Goal: Subscribe to service/newsletter

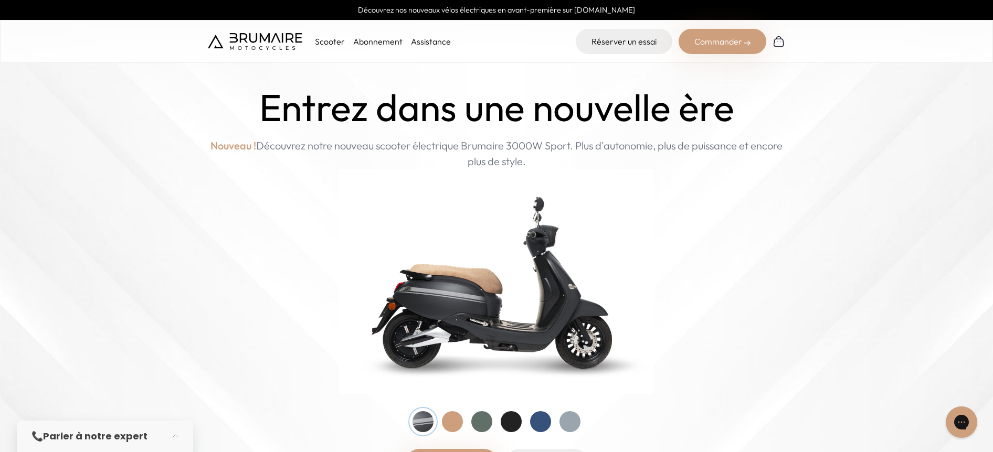
click at [369, 41] on link "Abonnement" at bounding box center [377, 41] width 49 height 10
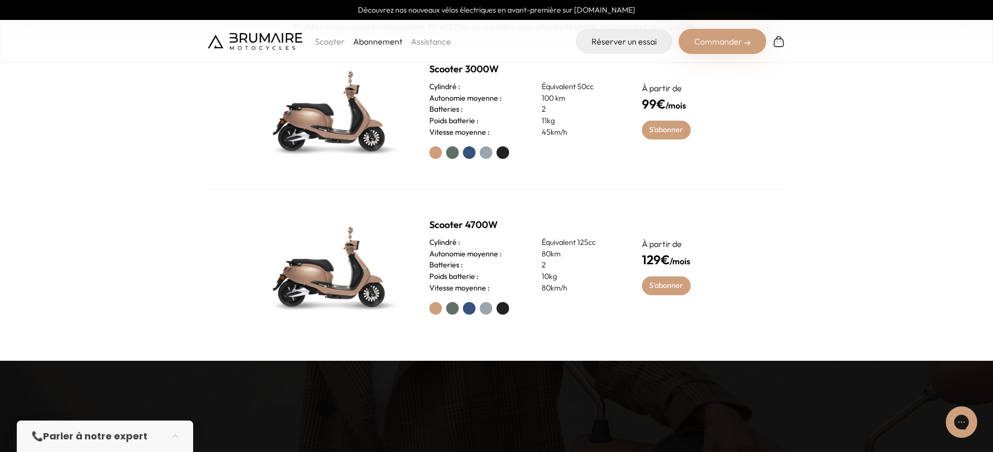
scroll to position [526, 0]
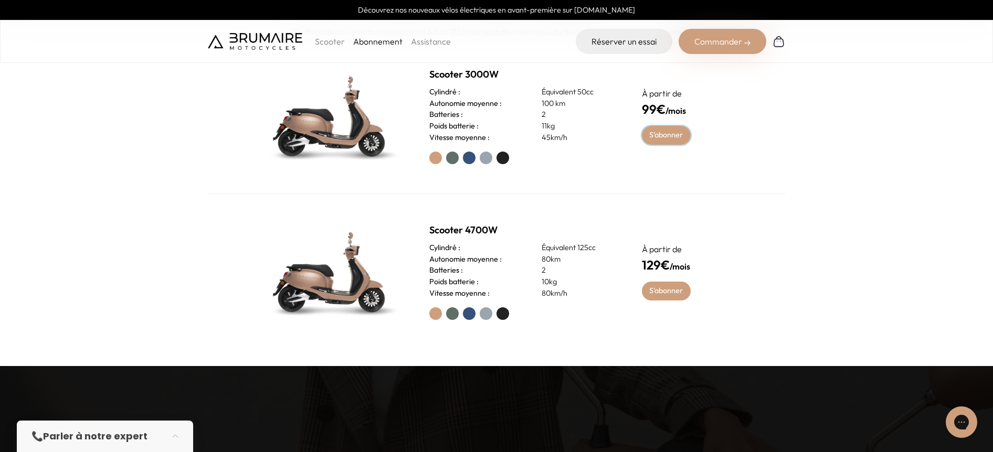
click at [658, 140] on link "S'abonner" at bounding box center [666, 135] width 49 height 19
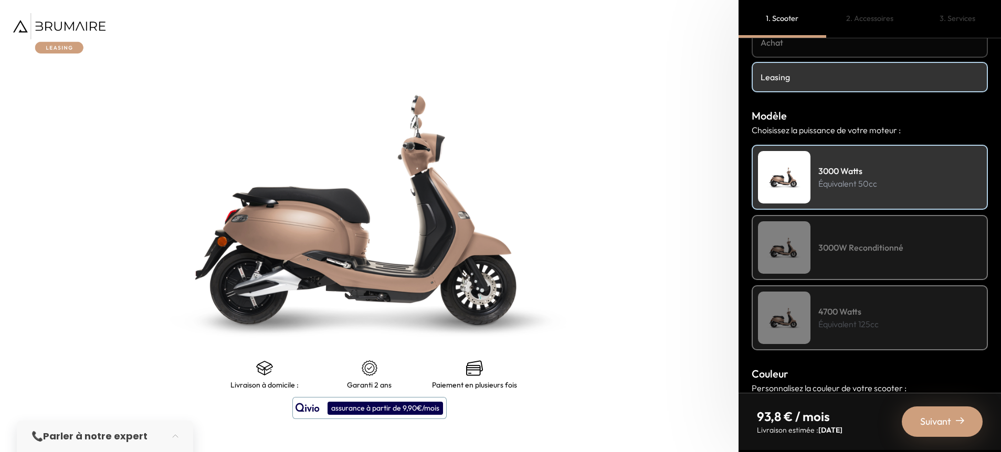
scroll to position [72, 0]
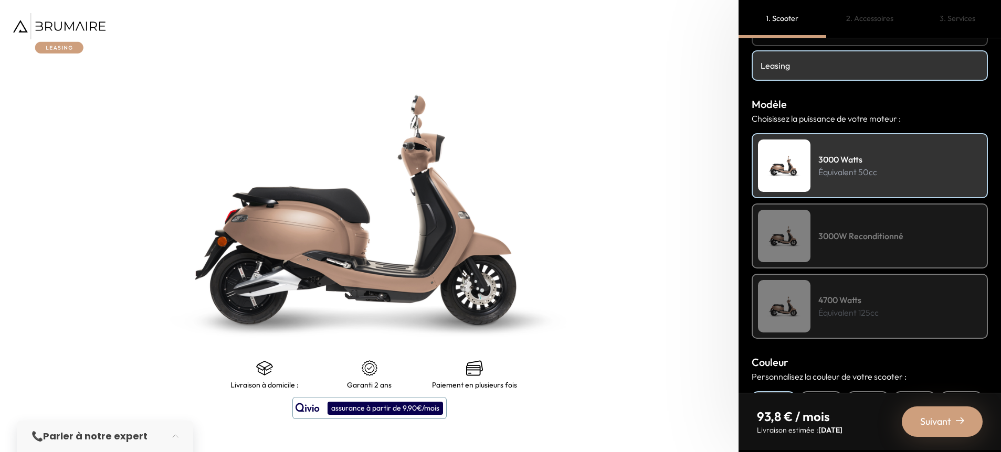
click at [870, 296] on h4 "4700 Watts" at bounding box center [848, 300] width 60 height 13
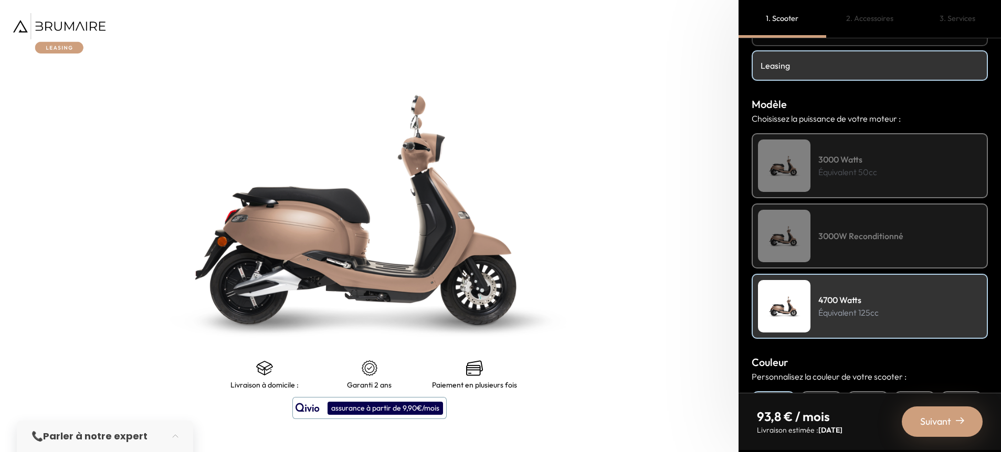
click at [876, 238] on h4 "3000W Reconditionné" at bounding box center [860, 236] width 85 height 13
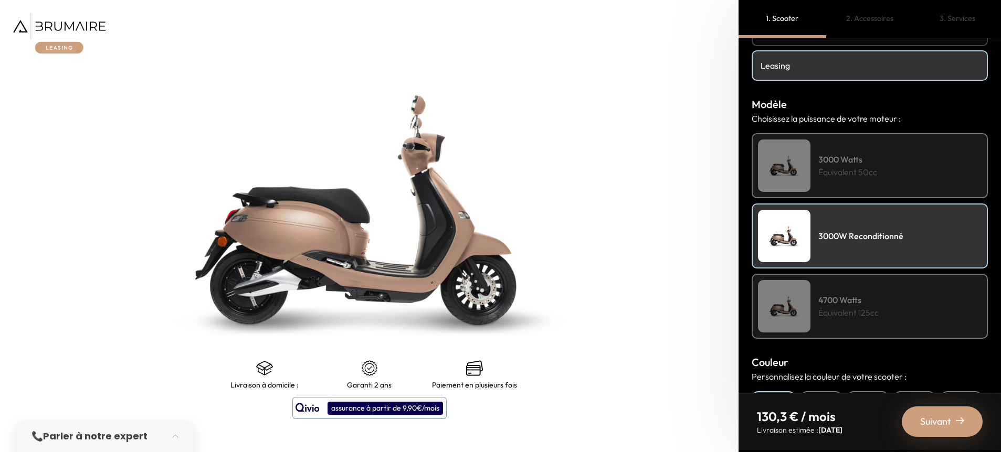
click at [874, 174] on p "Équivalent 50cc" at bounding box center [847, 172] width 59 height 13
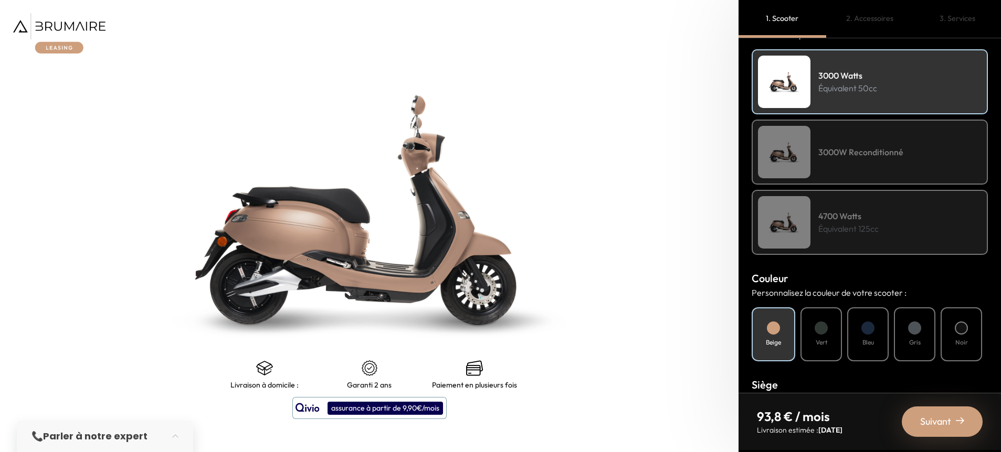
scroll to position [313, 0]
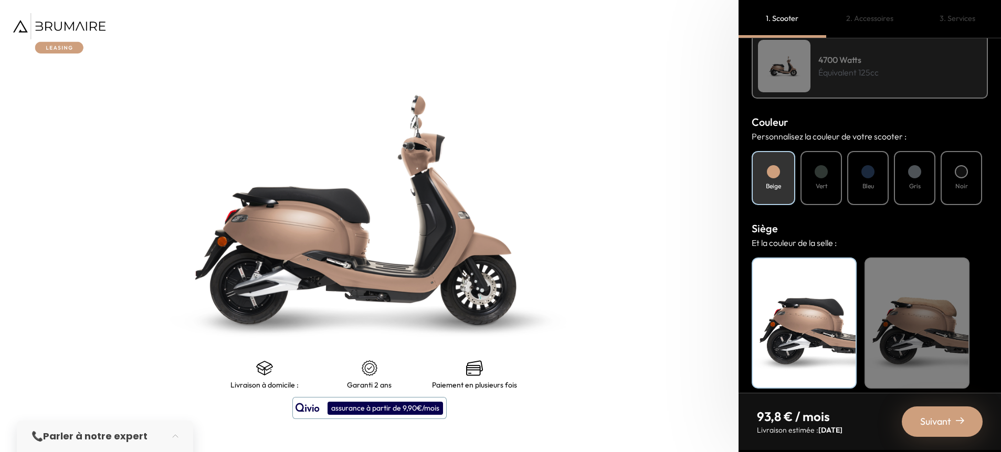
click at [827, 185] on h4 "Vert" at bounding box center [821, 186] width 12 height 9
drag, startPoint x: 866, startPoint y: 183, endPoint x: 876, endPoint y: 185, distance: 10.7
click at [867, 183] on h4 "Bleu" at bounding box center [868, 186] width 12 height 9
click at [925, 187] on div "Gris" at bounding box center [914, 178] width 41 height 54
click at [912, 336] on div "Beige" at bounding box center [916, 323] width 105 height 131
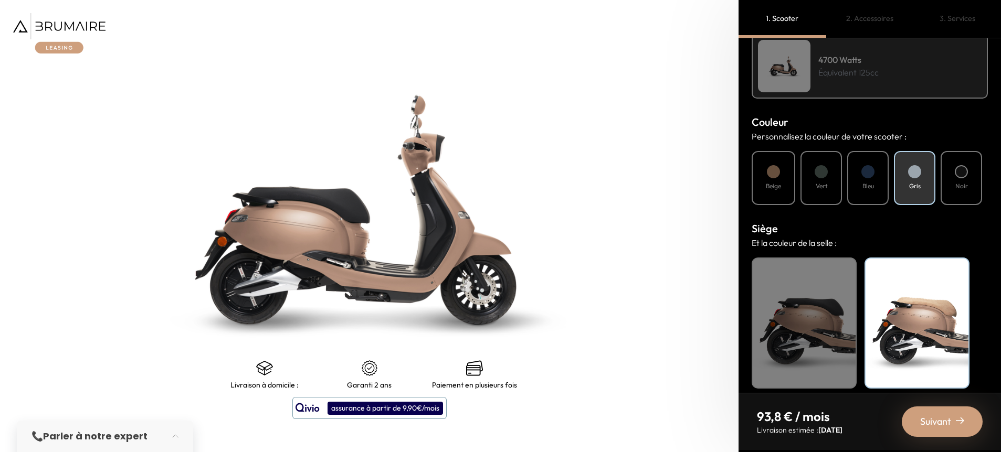
click at [809, 342] on div "Noir" at bounding box center [803, 323] width 105 height 131
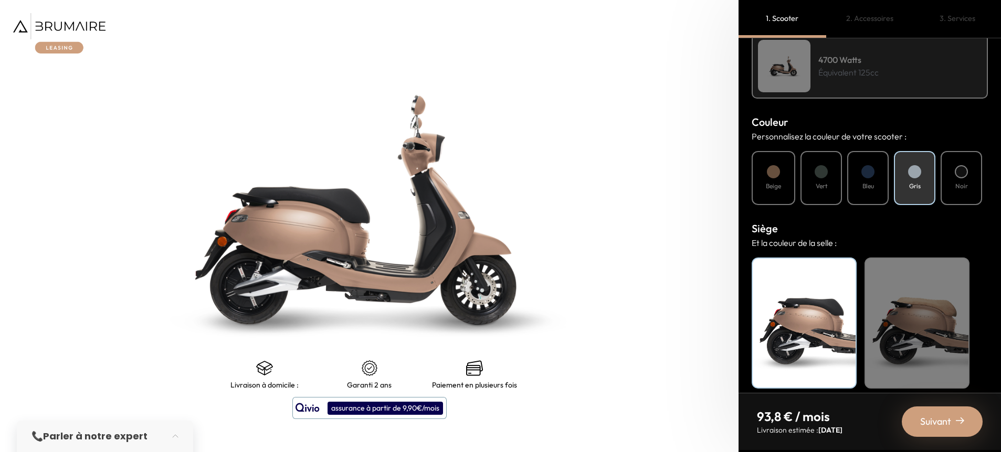
click at [905, 334] on div "Beige" at bounding box center [916, 323] width 105 height 131
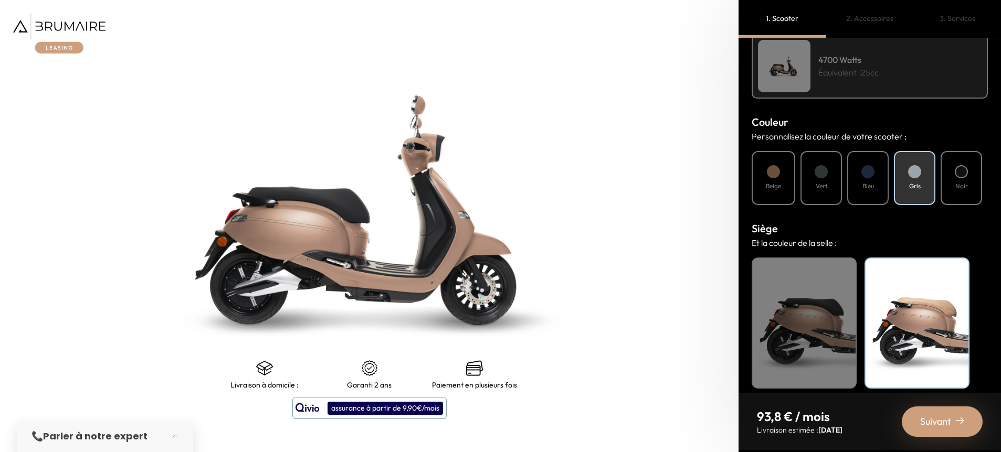
click at [951, 427] on div "Suivant" at bounding box center [942, 422] width 81 height 30
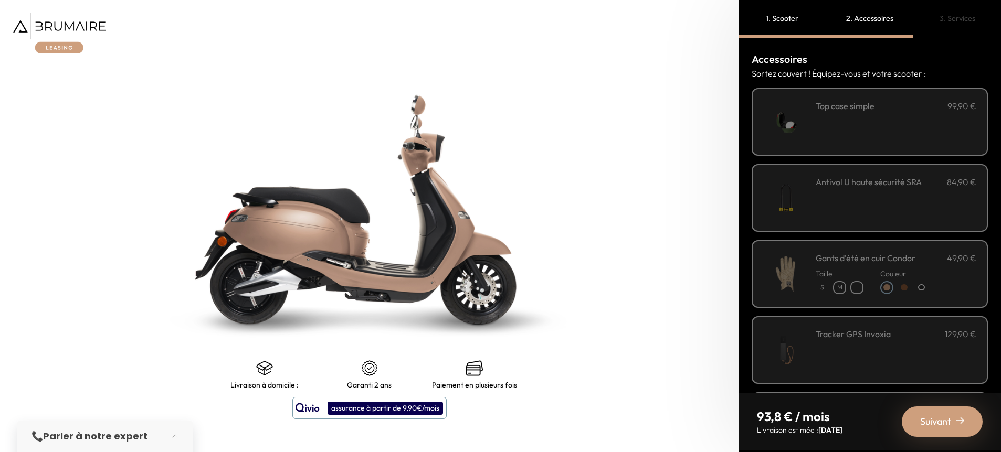
click at [826, 237] on div "99,90 €" at bounding box center [869, 388] width 236 height 600
click at [833, 306] on div "Gants d'été en cuir Condor 49,90 € Taille Couleur" at bounding box center [869, 274] width 236 height 68
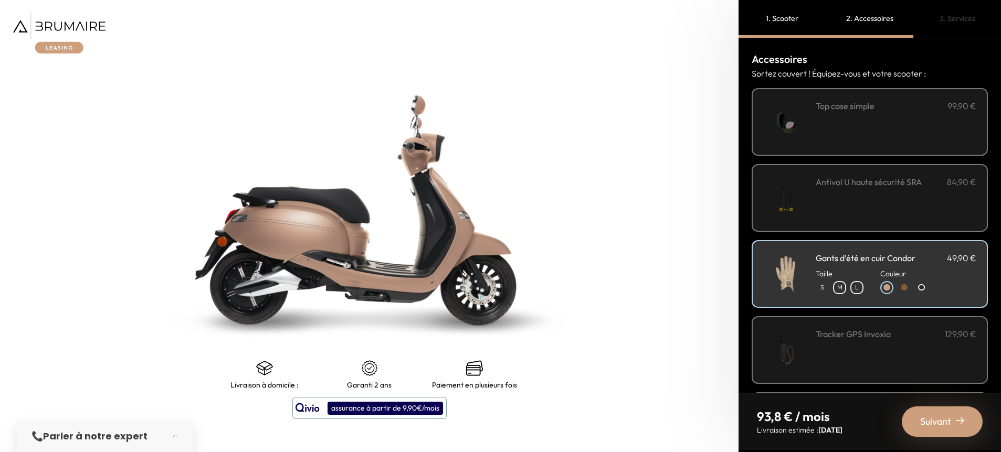
click at [842, 357] on div "Tracker GPS Invoxia 129,90 €" at bounding box center [895, 350] width 161 height 45
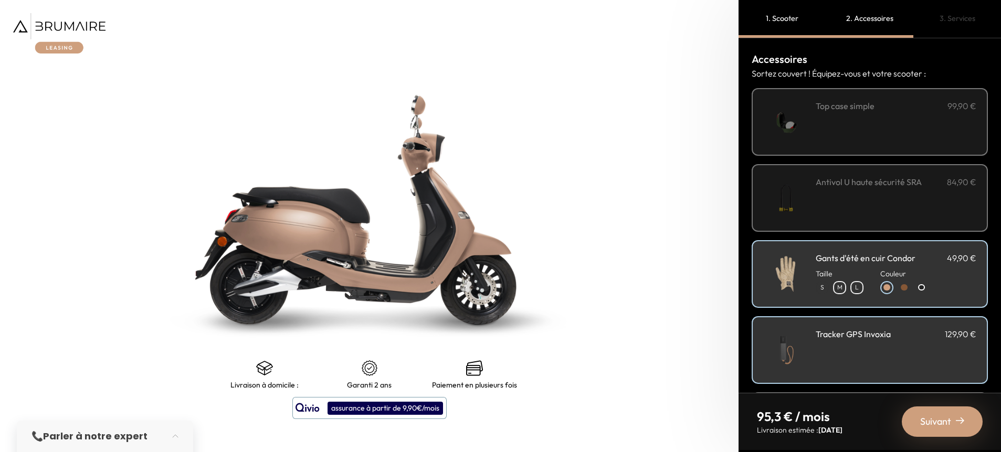
drag, startPoint x: 844, startPoint y: 195, endPoint x: 844, endPoint y: 163, distance: 32.0
click at [844, 195] on div "Antivol U haute sécurité SRA 84,90 €" at bounding box center [895, 198] width 161 height 45
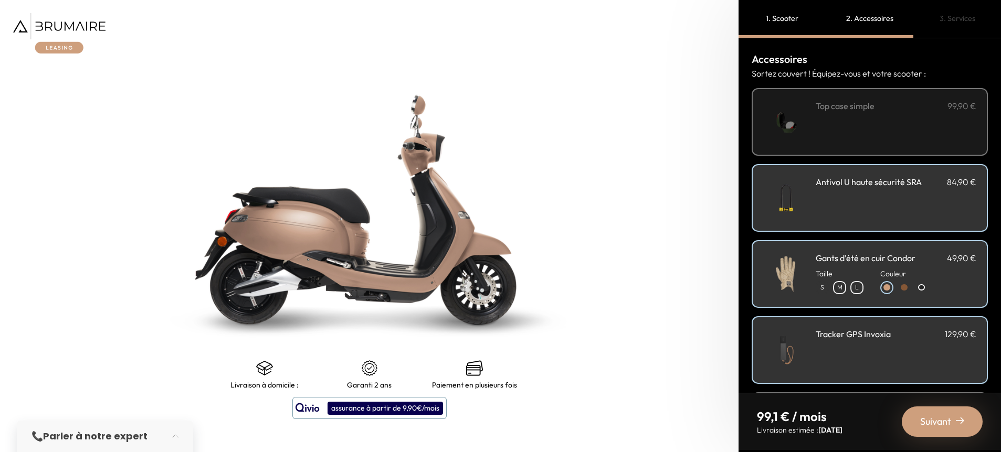
click at [840, 140] on div "**********" at bounding box center [895, 122] width 161 height 45
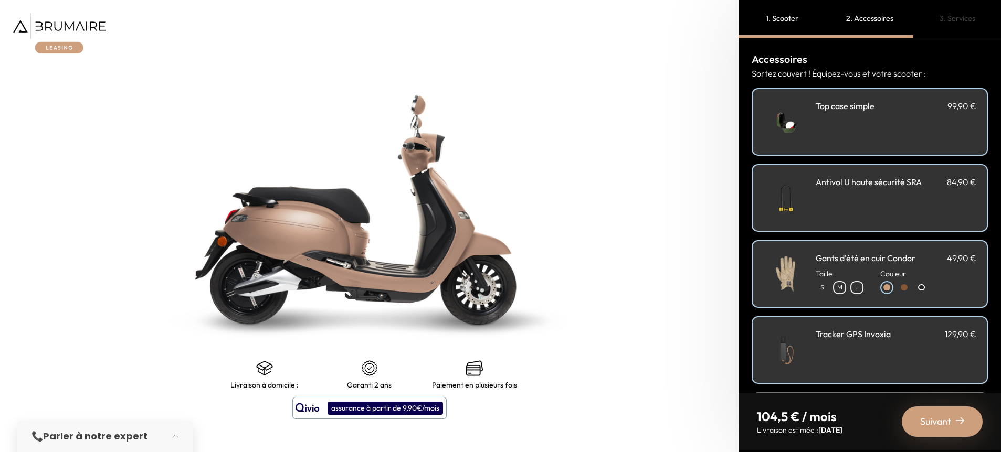
click at [936, 423] on span "Suivant" at bounding box center [935, 422] width 31 height 15
